Goal: Find specific page/section: Find specific page/section

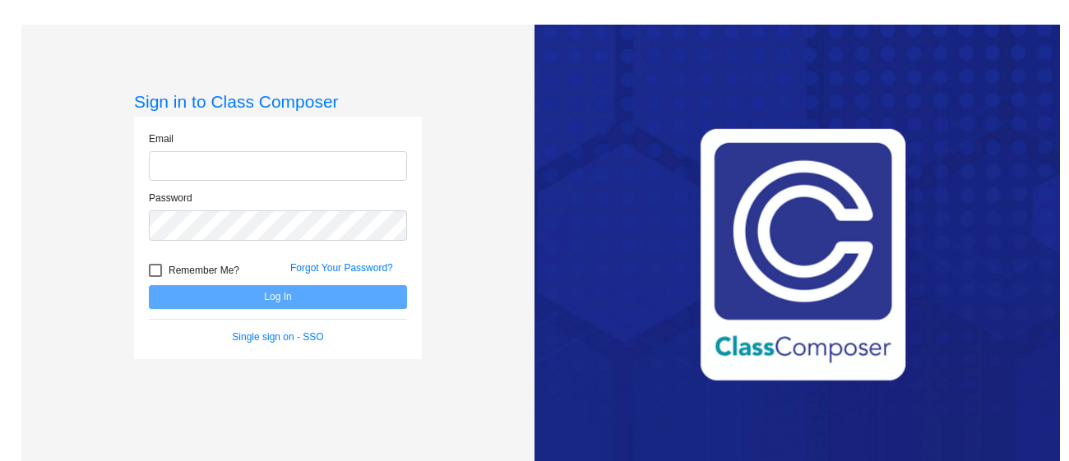
click at [291, 160] on input "email" at bounding box center [278, 166] width 258 height 30
type input "[EMAIL_ADDRESS][DOMAIN_NAME]"
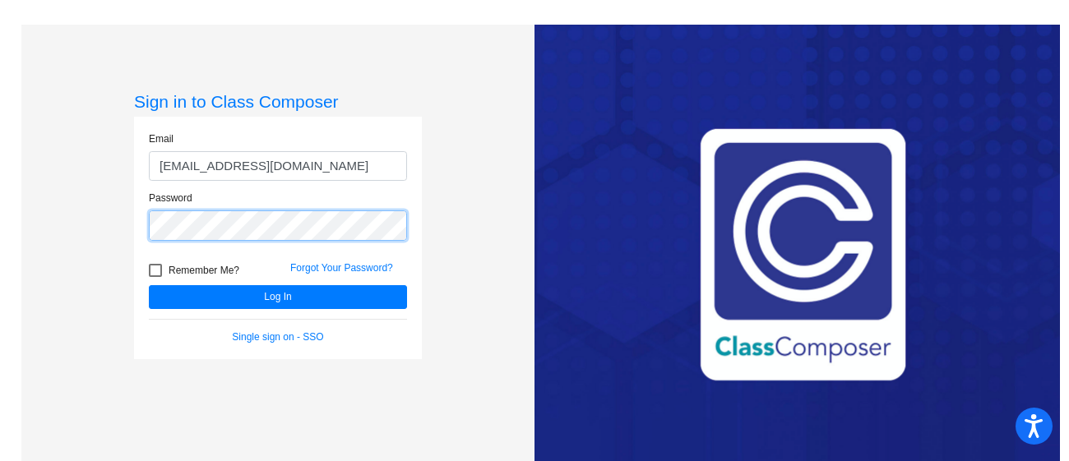
click at [149, 285] on button "Log In" at bounding box center [278, 297] width 258 height 24
click at [52, 222] on div "Sign in to Class Composer Email [EMAIL_ADDRESS][DOMAIN_NAME] Password Remember …" at bounding box center [277, 255] width 513 height 461
click at [149, 285] on button "Log In" at bounding box center [278, 297] width 258 height 24
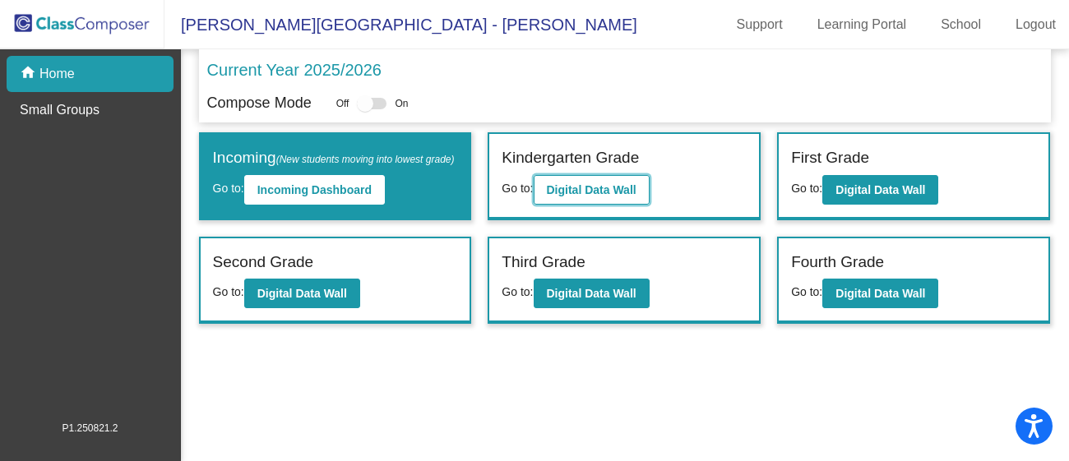
click at [574, 186] on b "Digital Data Wall" at bounding box center [592, 189] width 90 height 13
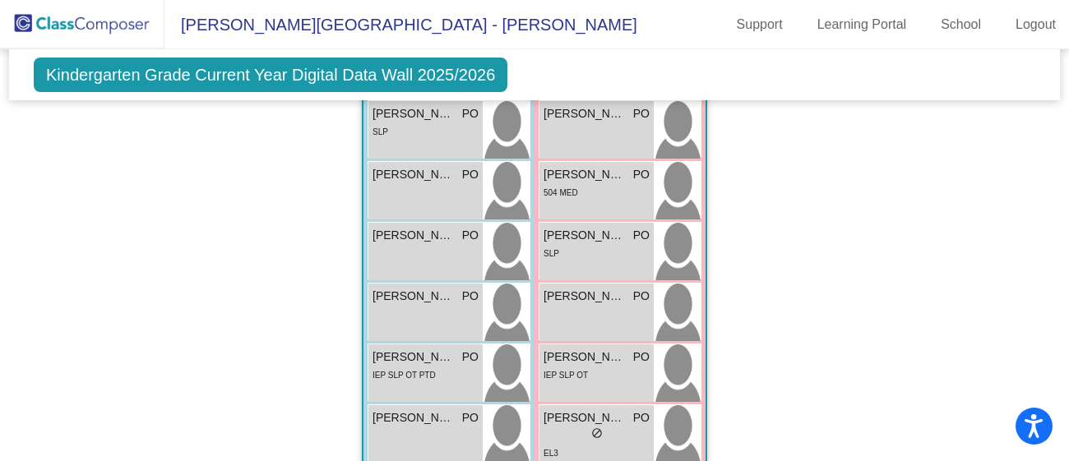
scroll to position [1964, 0]
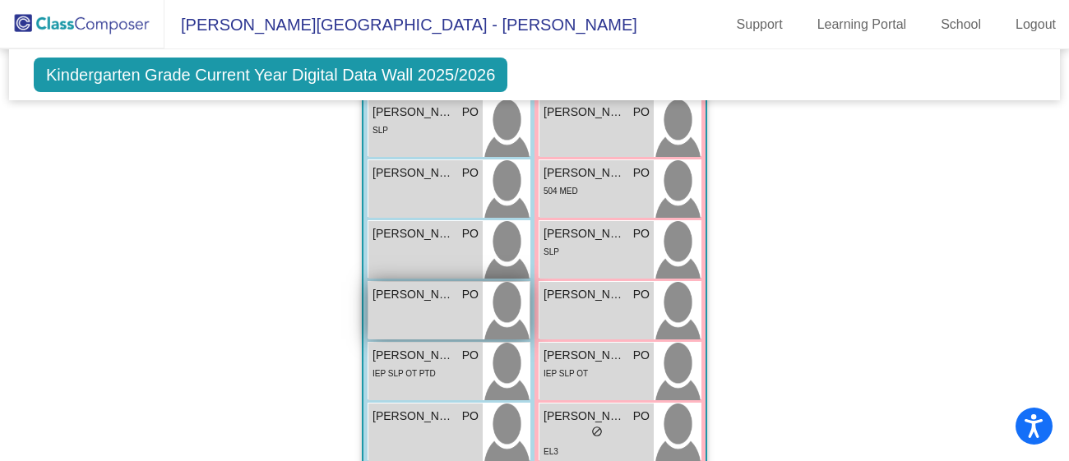
click at [415, 303] on div "[PERSON_NAME] PO lock do_not_disturb_alt" at bounding box center [425, 311] width 114 height 58
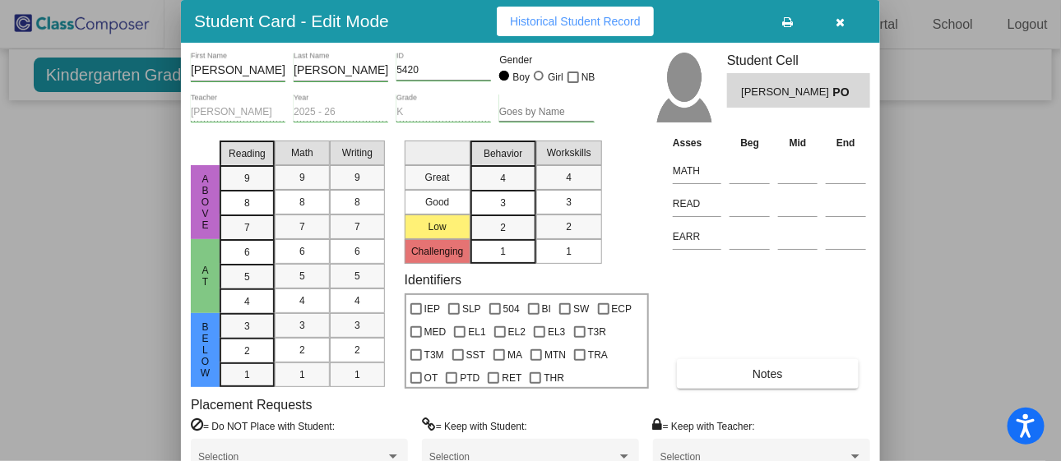
click at [90, 284] on div at bounding box center [530, 230] width 1061 height 461
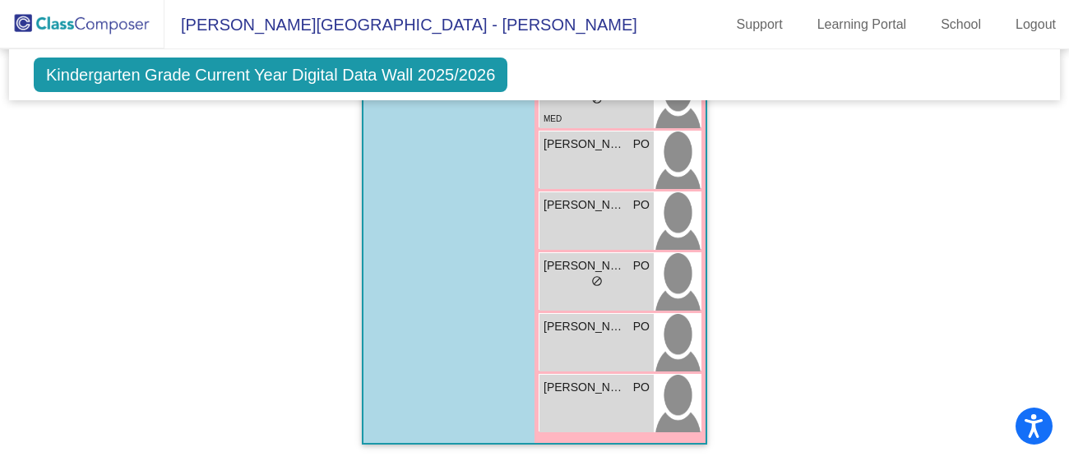
scroll to position [2423, 0]
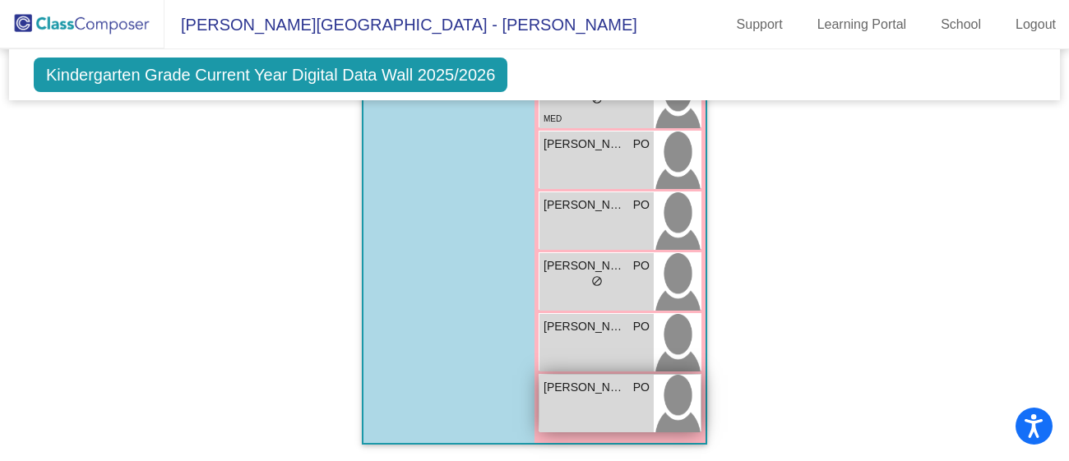
click at [590, 388] on span "[PERSON_NAME]" at bounding box center [585, 387] width 82 height 17
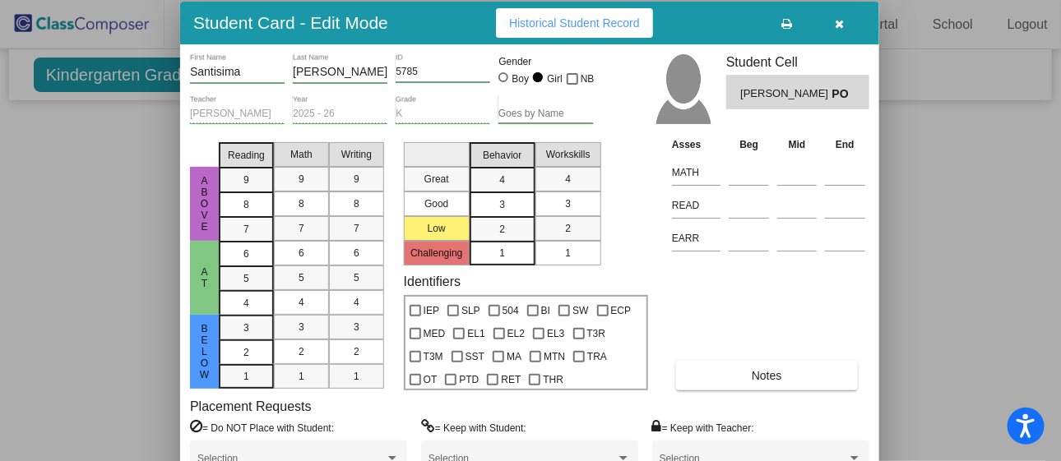
click at [725, 29] on div "Student Card - Edit Mode Historical Student Record" at bounding box center [529, 23] width 699 height 43
click at [998, 215] on div at bounding box center [530, 230] width 1061 height 461
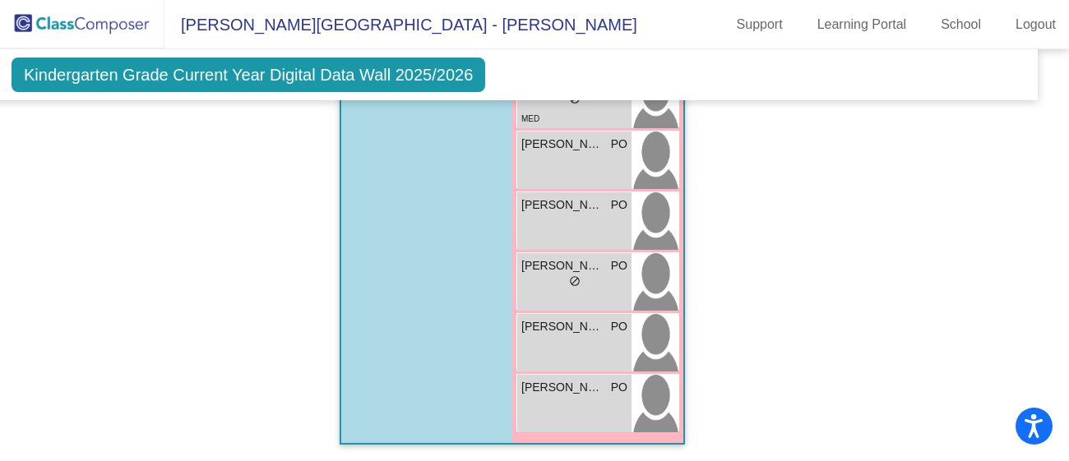
scroll to position [2424, 0]
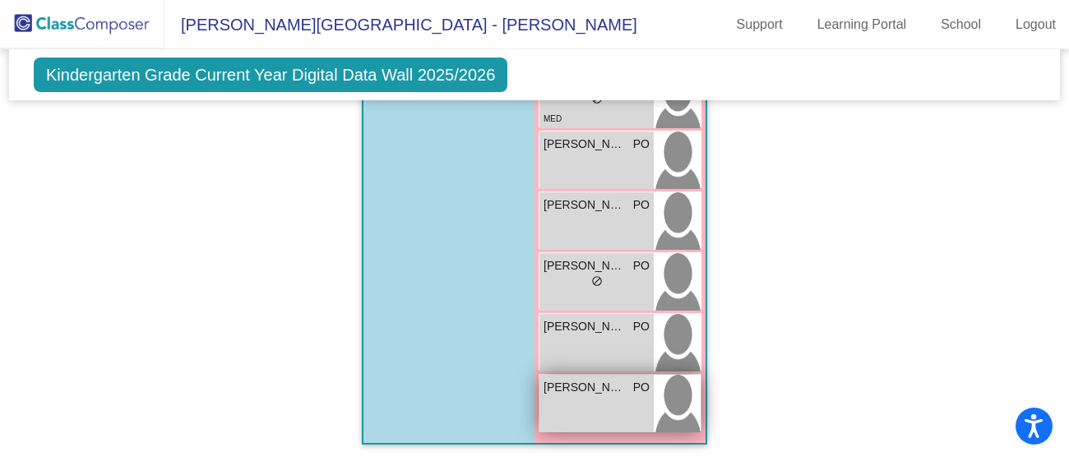
click at [604, 397] on div "[PERSON_NAME] PO lock do_not_disturb_alt" at bounding box center [596, 404] width 114 height 58
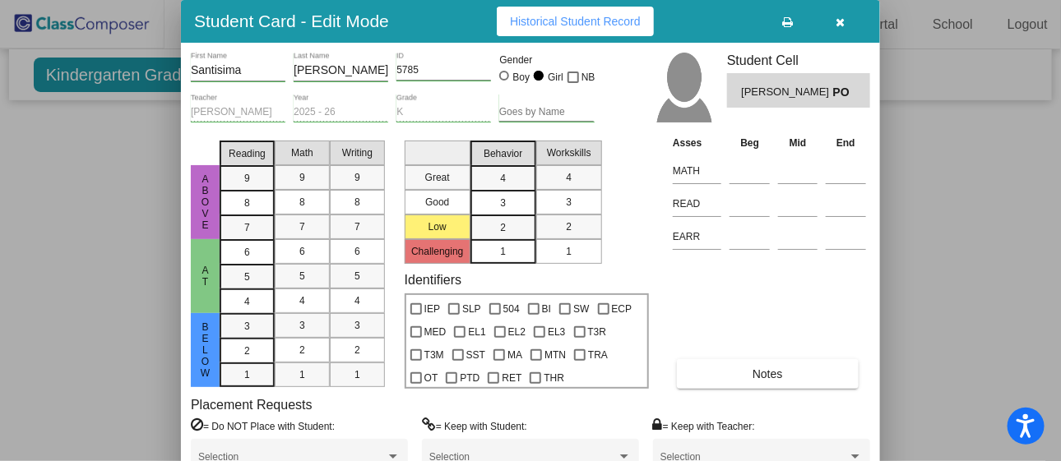
click at [128, 267] on div at bounding box center [530, 230] width 1061 height 461
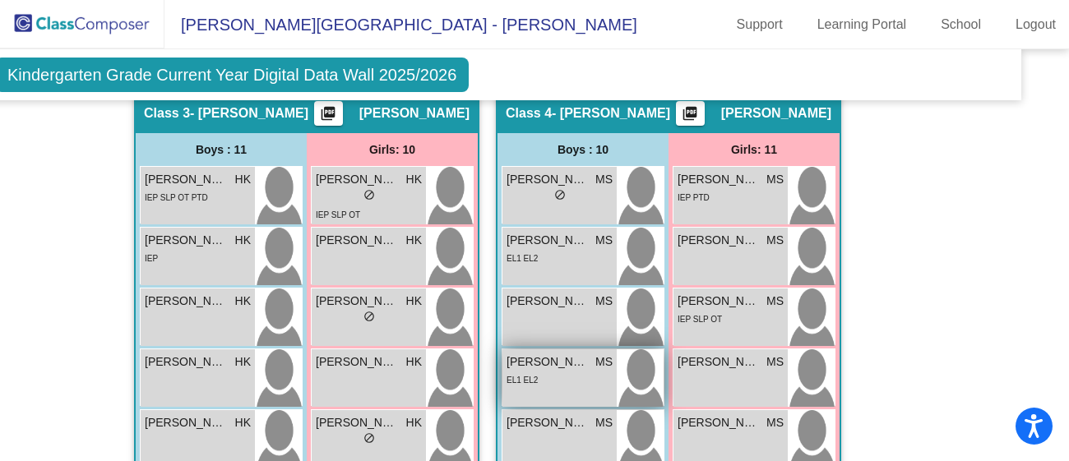
scroll to position [1126, 39]
